Goal: Transaction & Acquisition: Purchase product/service

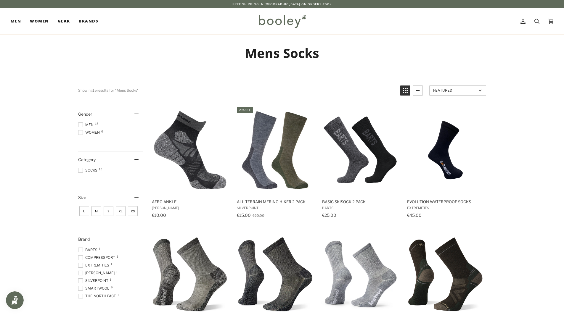
click at [80, 125] on span at bounding box center [80, 125] width 5 height 5
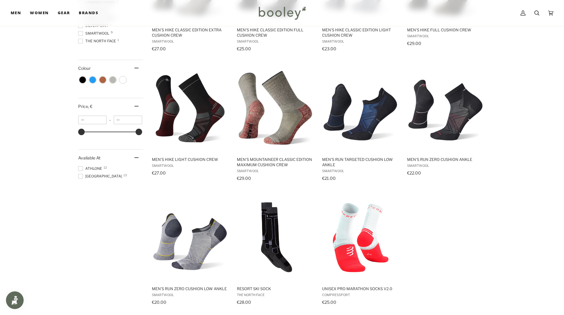
scroll to position [355, 0]
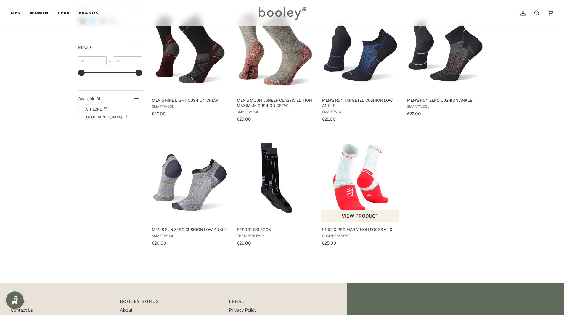
click at [366, 168] on img "Unisex Pro Marathon Socks V2.0" at bounding box center [360, 178] width 78 height 78
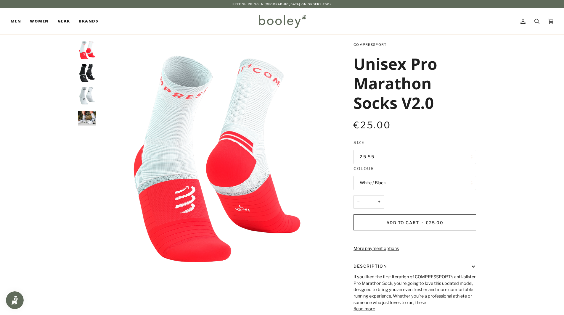
click at [367, 161] on button "2.5-5.5" at bounding box center [414, 157] width 123 height 15
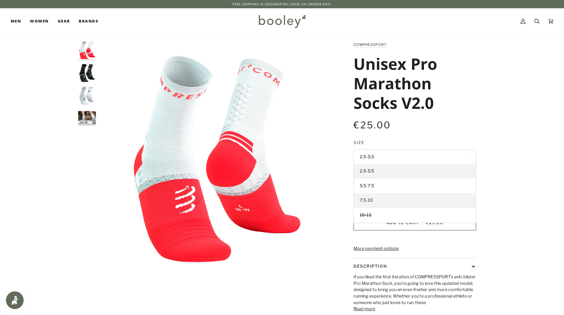
click at [369, 201] on span "7.5-10" at bounding box center [366, 200] width 13 height 5
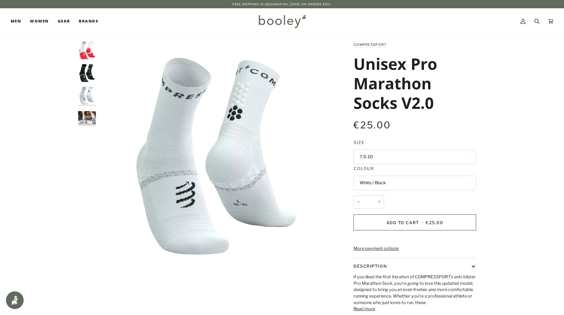
click at [375, 185] on button "White / Black" at bounding box center [414, 183] width 123 height 15
drag, startPoint x: 355, startPoint y: 65, endPoint x: 436, endPoint y: 102, distance: 88.5
click at [436, 102] on h1 "Unisex Pro Marathon Socks V2.0" at bounding box center [412, 83] width 118 height 59
click at [88, 116] on img "COMPRESSPORT Unisex Pro Marathon Socks V2.0 White / Black - Booley Galway" at bounding box center [87, 119] width 18 height 18
